Goal: Browse casually

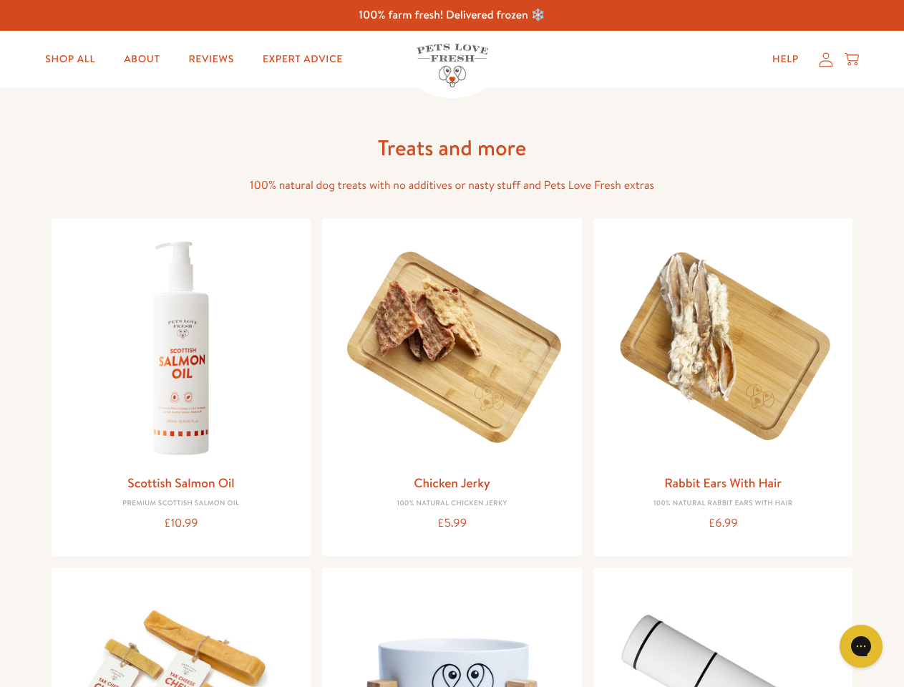
click at [861, 647] on icon "Gorgias live chat" at bounding box center [861, 646] width 14 height 14
